Goal: Information Seeking & Learning: Learn about a topic

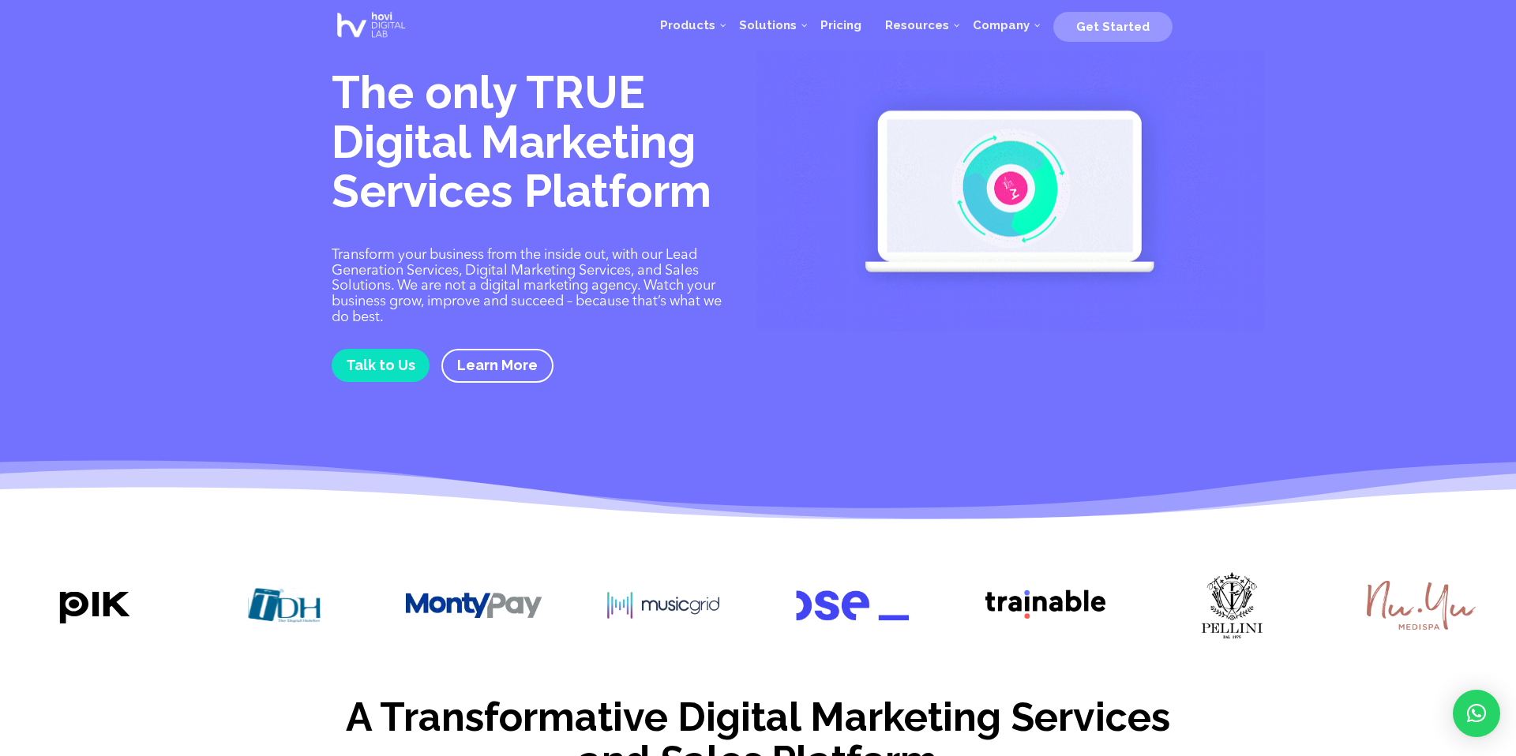
scroll to position [2, 0]
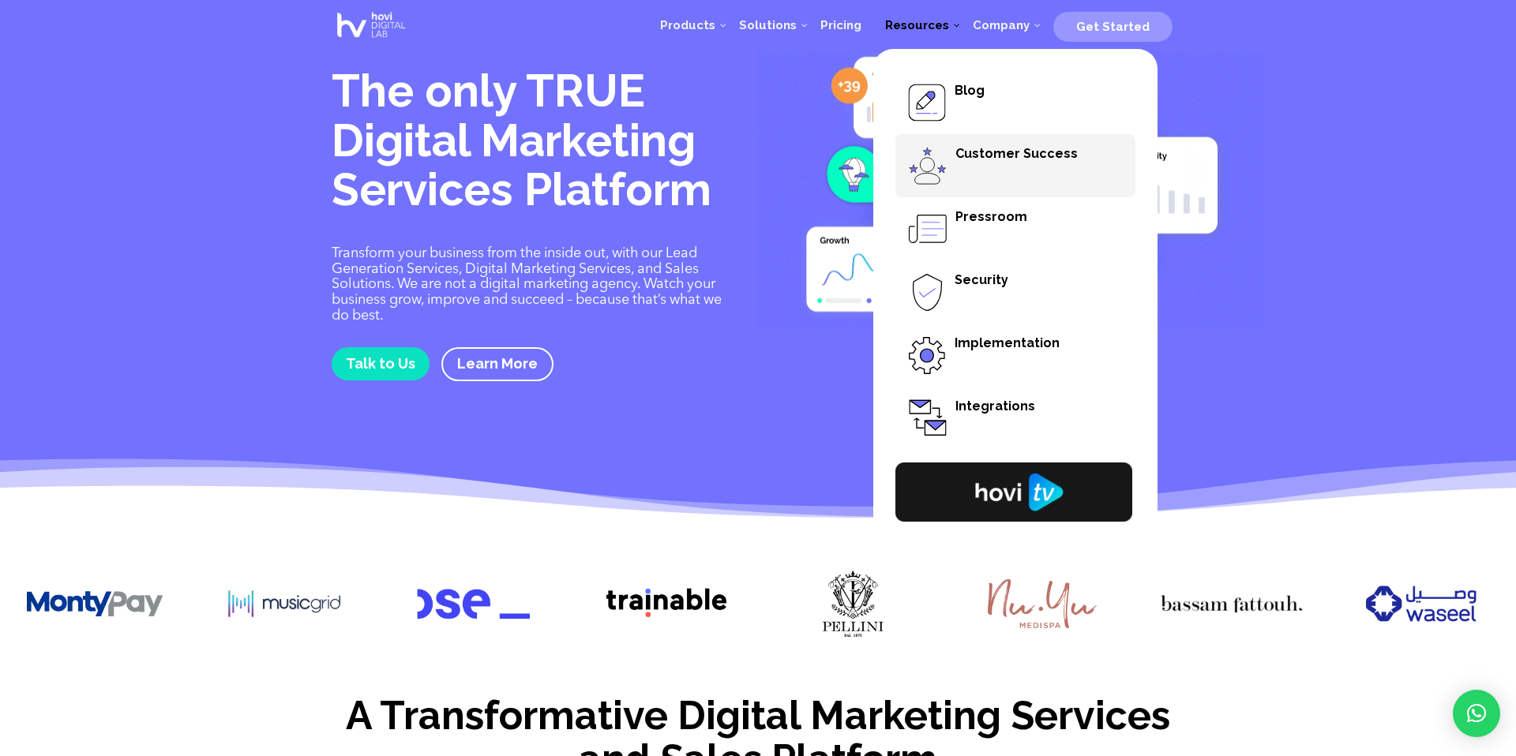
click at [1031, 152] on span "Customer Success" at bounding box center [1016, 153] width 122 height 15
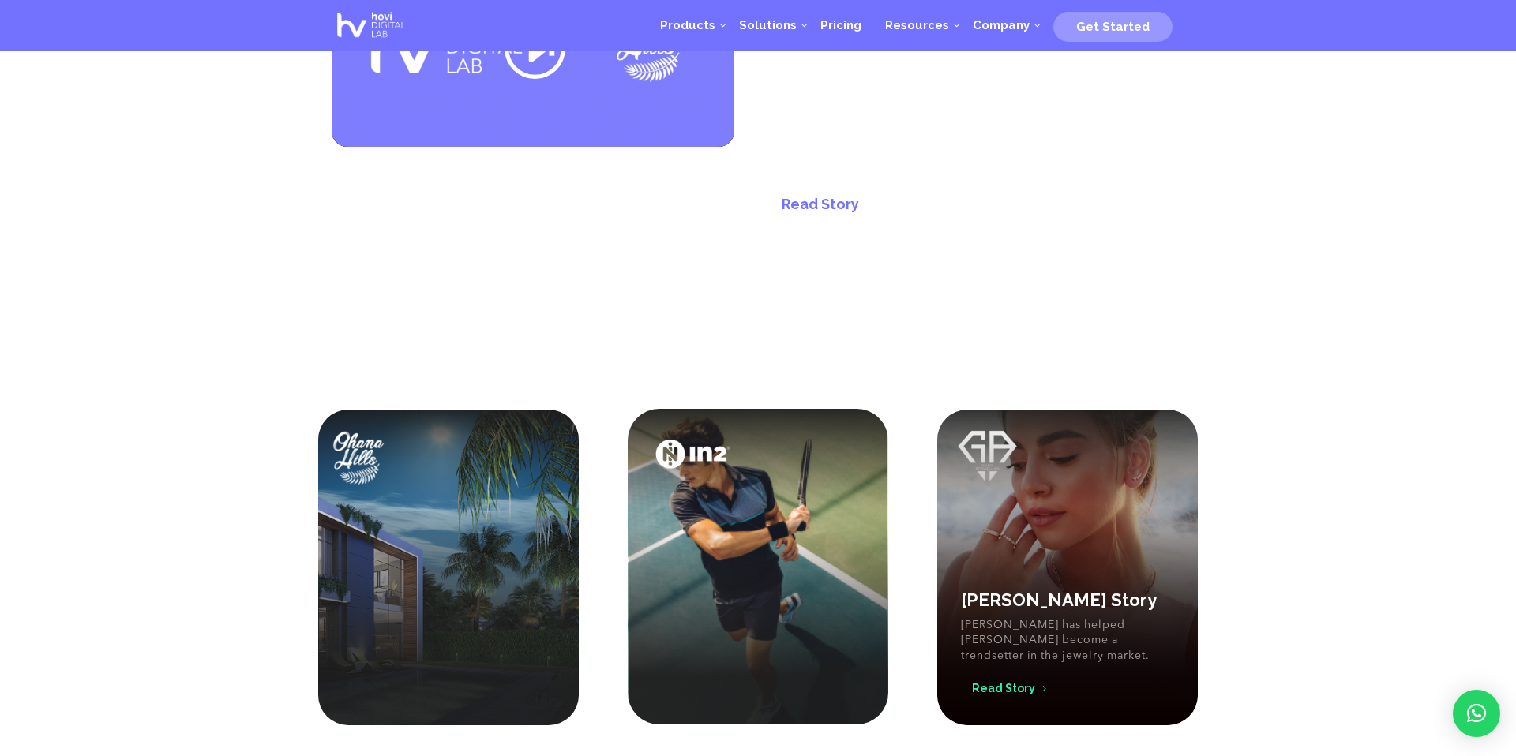
scroll to position [542, 0]
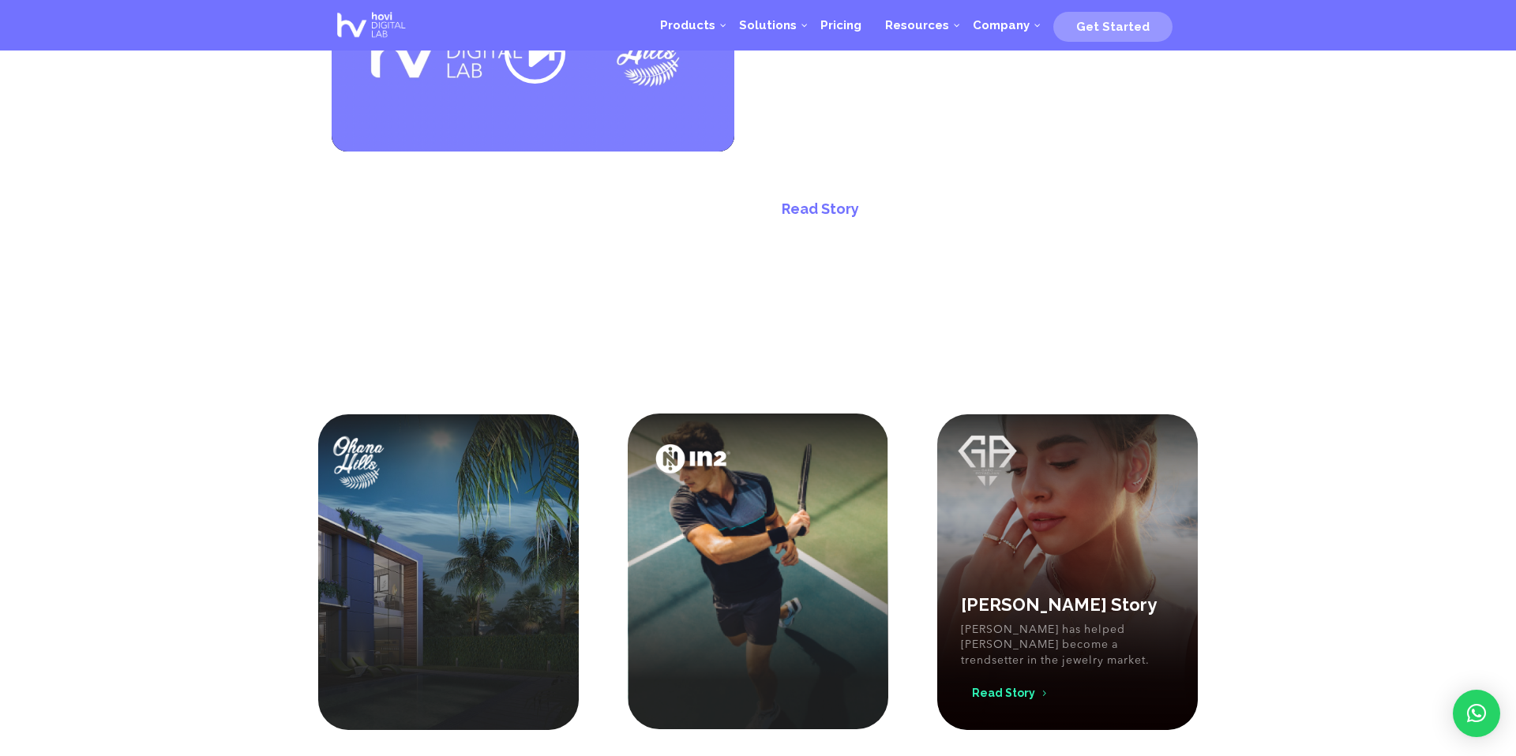
click at [1006, 680] on link "Read Story" at bounding box center [1003, 692] width 85 height 25
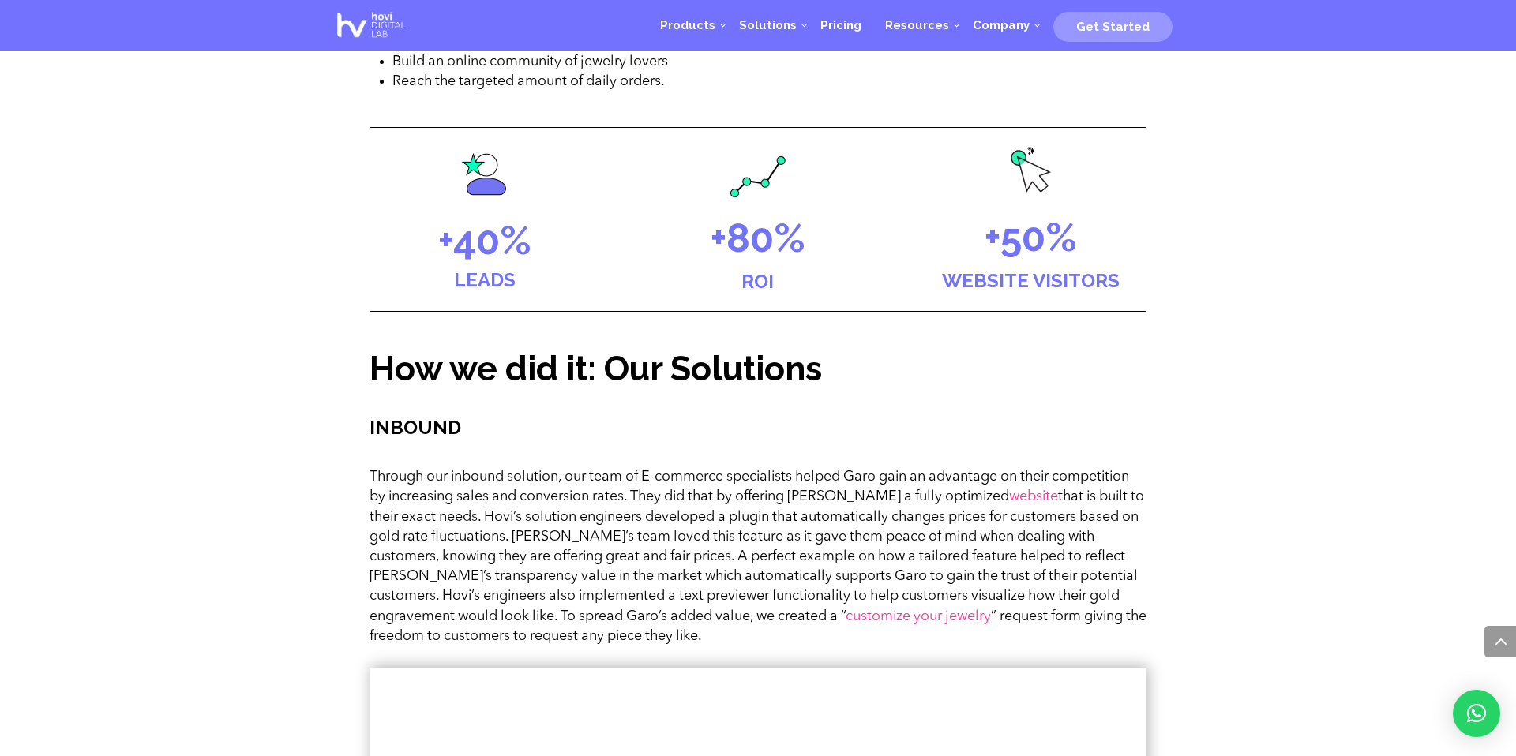
scroll to position [1528, 0]
